Goal: Task Accomplishment & Management: Manage account settings

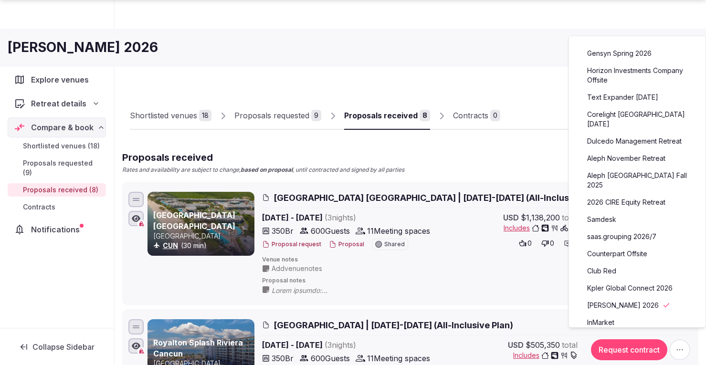
scroll to position [143, 0]
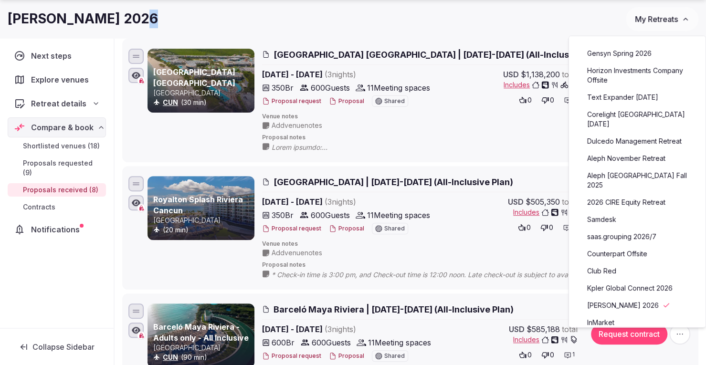
click at [609, 281] on link "Kpler Global Connect 2026" at bounding box center [637, 288] width 117 height 15
click at [605, 281] on link "Kpler Global Connect 2026" at bounding box center [637, 288] width 117 height 15
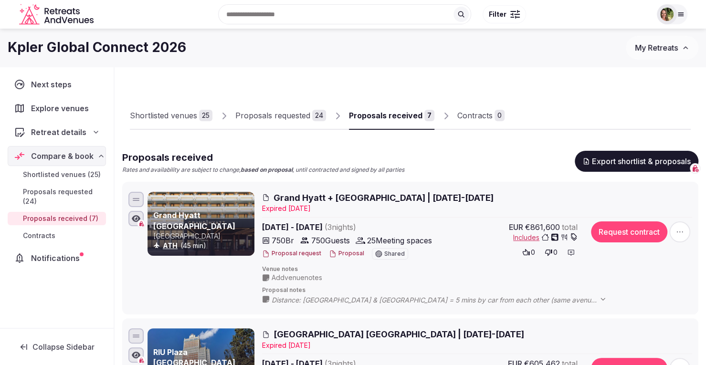
click at [347, 252] on button "Proposal" at bounding box center [346, 254] width 35 height 8
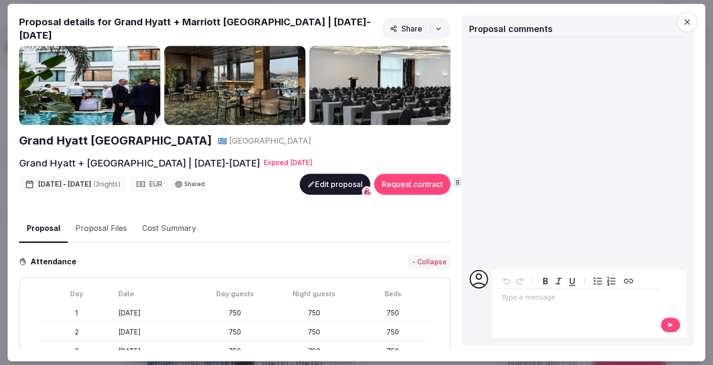
click at [322, 180] on button "Edit proposal" at bounding box center [335, 184] width 71 height 21
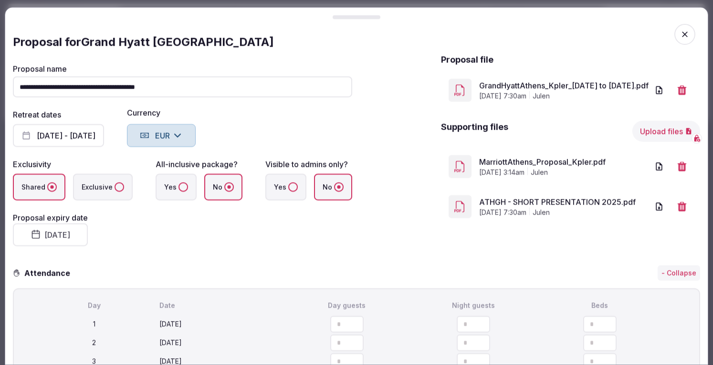
click at [81, 231] on button "August 18th, 2025" at bounding box center [50, 234] width 75 height 23
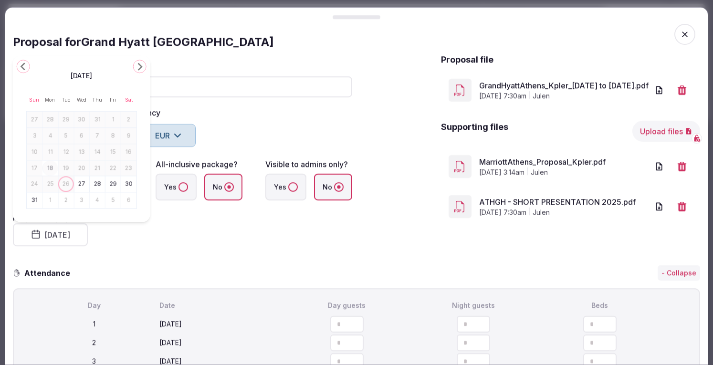
click at [35, 199] on button "31" at bounding box center [34, 201] width 13 height 14
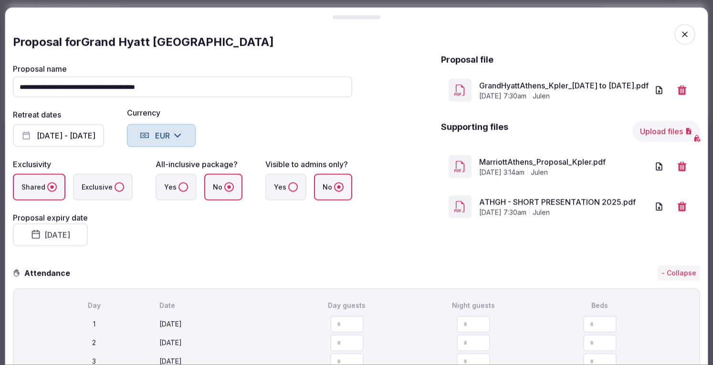
click at [195, 232] on fieldset "**********" at bounding box center [183, 155] width 340 height 181
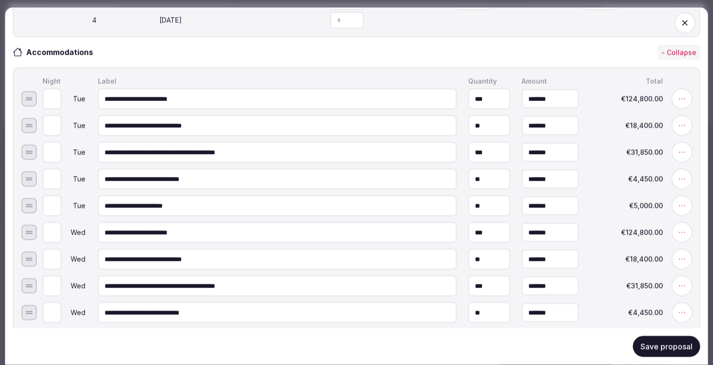
scroll to position [358, 0]
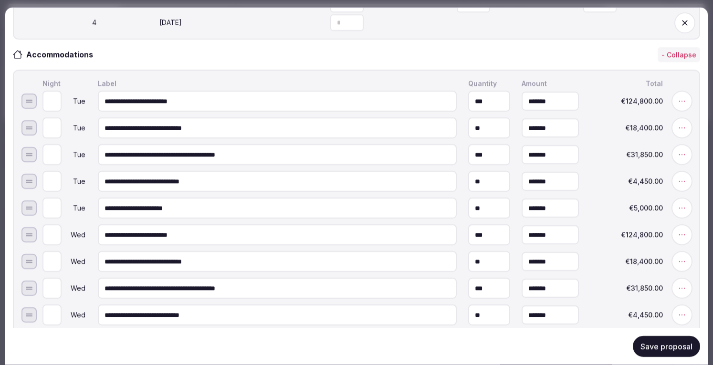
drag, startPoint x: 480, startPoint y: 130, endPoint x: 466, endPoint y: 132, distance: 14.5
click at [468, 132] on input "**" at bounding box center [489, 128] width 42 height 21
click at [648, 343] on button "Save proposal" at bounding box center [666, 346] width 67 height 21
